Goal: Find specific page/section: Find specific page/section

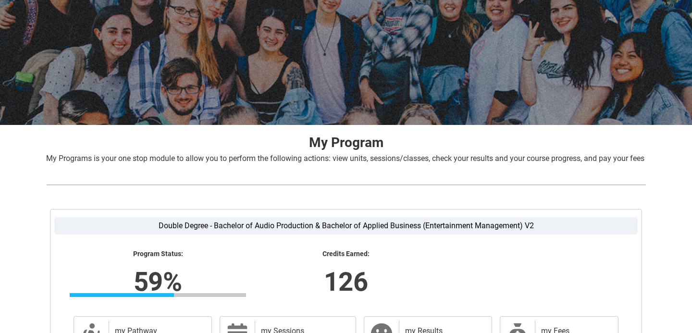
scroll to position [70, 0]
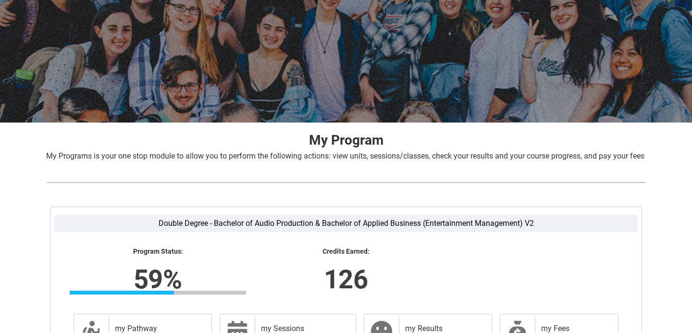
click at [255, 232] on label "Double Degree - Bachelor of Audio Production & Bachelor of Applied Business (En…" at bounding box center [346, 223] width 584 height 17
click at [0, 0] on input "Double Degree - Bachelor of Audio Production & Bachelor of Applied Business (En…" at bounding box center [0, 0] width 0 height 0
click at [255, 232] on label "Double Degree - Bachelor of Audio Production & Bachelor of Applied Business (En…" at bounding box center [346, 223] width 584 height 17
click at [0, 0] on input "Double Degree - Bachelor of Audio Production & Bachelor of Applied Business (En…" at bounding box center [0, 0] width 0 height 0
click at [166, 232] on label "Double Degree - Bachelor of Audio Production & Bachelor of Applied Business (En…" at bounding box center [346, 223] width 584 height 17
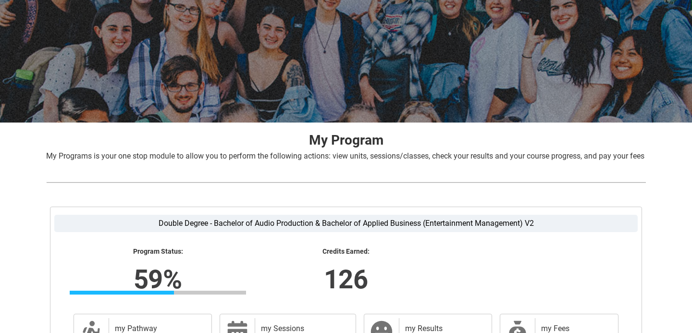
click at [0, 0] on input "Double Degree - Bachelor of Audio Production & Bachelor of Applied Business (En…" at bounding box center [0, 0] width 0 height 0
click at [166, 232] on label "Double Degree - Bachelor of Audio Production & Bachelor of Applied Business (En…" at bounding box center [346, 223] width 584 height 17
click at [0, 0] on input "Double Degree - Bachelor of Audio Production & Bachelor of Applied Business (En…" at bounding box center [0, 0] width 0 height 0
click at [315, 230] on label "Double Degree - Bachelor of Audio Production & Bachelor of Applied Business (En…" at bounding box center [346, 223] width 584 height 17
click at [0, 0] on input "Double Degree - Bachelor of Audio Production & Bachelor of Applied Business (En…" at bounding box center [0, 0] width 0 height 0
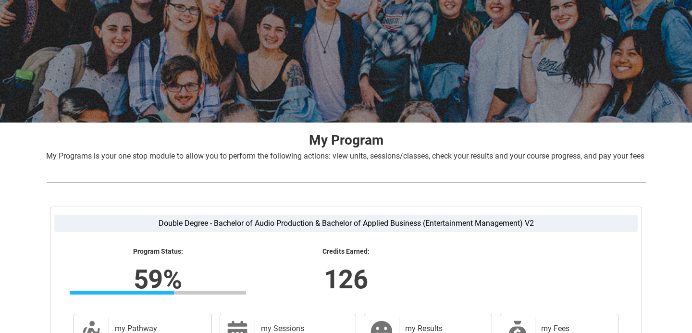
scroll to position [202, 0]
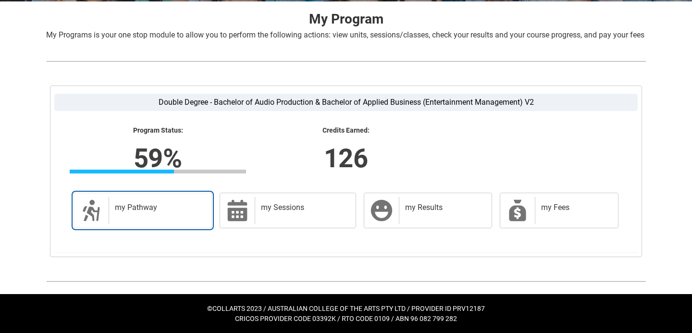
click at [193, 218] on div "my Pathway" at bounding box center [158, 210] width 99 height 27
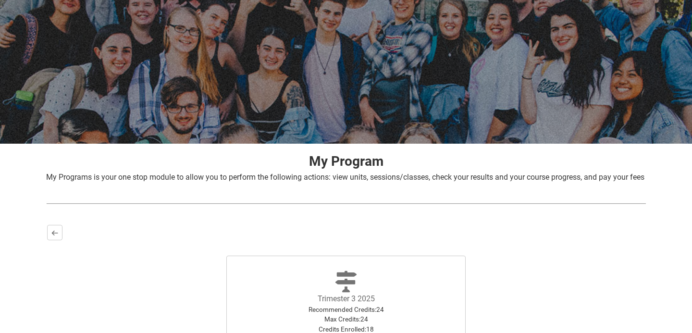
scroll to position [192, 0]
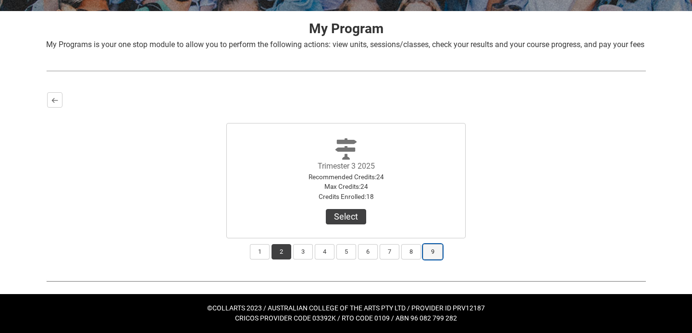
click at [433, 253] on button "9" at bounding box center [433, 251] width 20 height 15
click at [411, 254] on button "8" at bounding box center [412, 251] width 20 height 15
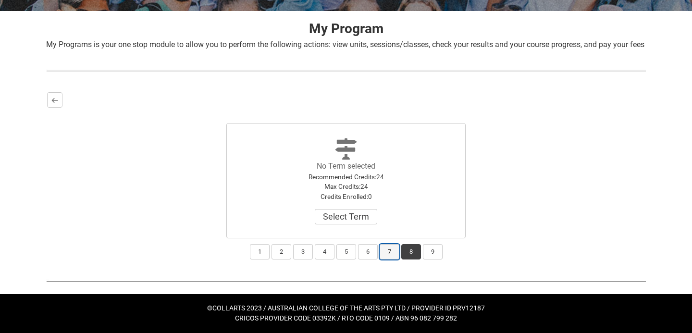
click at [395, 254] on button "7" at bounding box center [390, 251] width 20 height 15
click at [359, 254] on button "6" at bounding box center [368, 251] width 20 height 15
click at [316, 255] on button "4" at bounding box center [325, 251] width 20 height 15
click at [302, 256] on button "3" at bounding box center [303, 251] width 20 height 15
click at [285, 256] on button "2" at bounding box center [282, 251] width 20 height 15
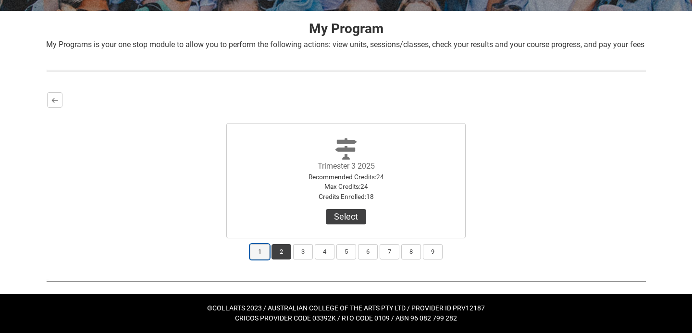
click at [265, 251] on button "1" at bounding box center [260, 251] width 20 height 15
click at [309, 255] on button "3" at bounding box center [303, 251] width 20 height 15
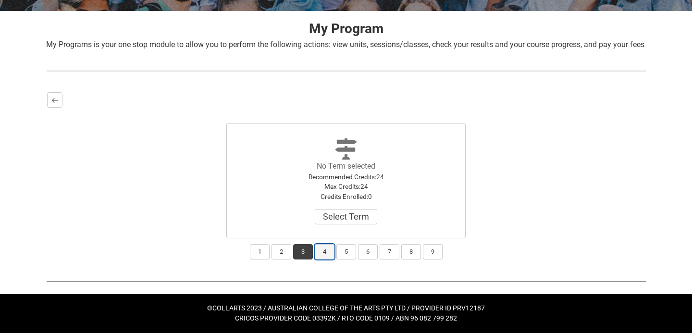
click at [327, 254] on button "4" at bounding box center [325, 251] width 20 height 15
click at [345, 253] on button "5" at bounding box center [347, 251] width 20 height 15
click at [309, 253] on button "3" at bounding box center [303, 251] width 20 height 15
click at [279, 253] on button "2" at bounding box center [282, 251] width 20 height 15
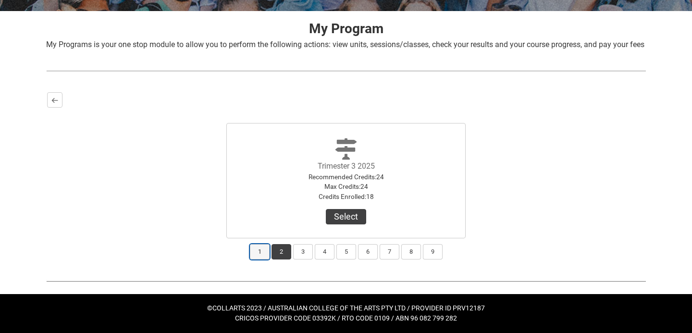
click at [257, 254] on button "1" at bounding box center [260, 251] width 20 height 15
click at [279, 252] on button "2" at bounding box center [282, 251] width 20 height 15
click at [269, 251] on button "1" at bounding box center [260, 251] width 20 height 15
click at [280, 254] on button "2" at bounding box center [282, 251] width 20 height 15
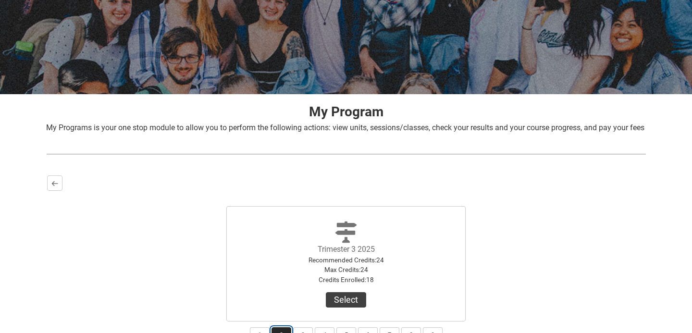
scroll to position [0, 0]
